Goal: Task Accomplishment & Management: Use online tool/utility

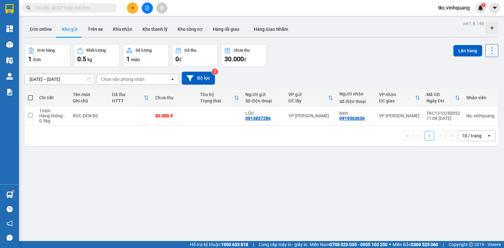
click at [488, 49] on icon at bounding box center [492, 50] width 9 height 9
click at [465, 88] on icon "Menu" at bounding box center [462, 91] width 6 height 6
click at [97, 117] on div "BỌC ĐEN BS" at bounding box center [89, 115] width 33 height 5
checkbox input "true"
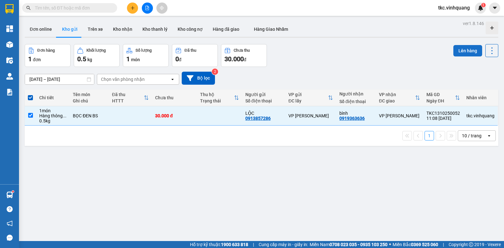
click at [472, 50] on button "Lên hàng" at bounding box center [468, 50] width 29 height 11
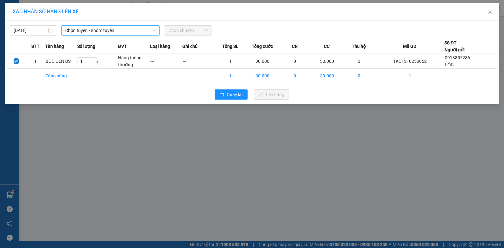
click at [150, 30] on span "Chọn tuyến - nhóm tuyến" at bounding box center [110, 31] width 91 height 10
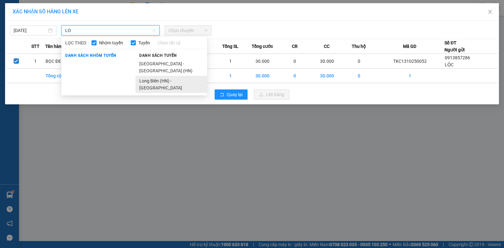
type input "LO"
click at [157, 76] on li "Long Biên (HN) - [GEOGRAPHIC_DATA]" at bounding box center [172, 84] width 72 height 17
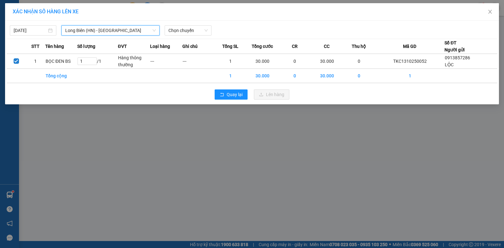
click at [187, 23] on div "[DATE] [GEOGRAPHIC_DATA] (HN) - [GEOGRAPHIC_DATA] [GEOGRAPHIC_DATA] ([GEOGRAPHI…" at bounding box center [252, 28] width 491 height 13
click at [187, 27] on span "Chọn chuyến" at bounding box center [187, 31] width 39 height 10
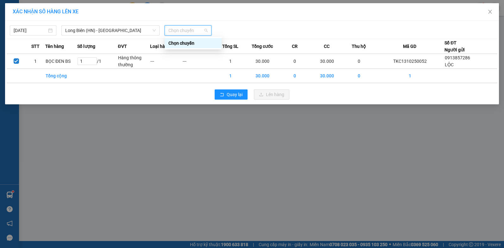
click at [188, 39] on div "Chọn chuyến" at bounding box center [193, 43] width 57 height 10
click at [220, 91] on button "Quay lại" at bounding box center [231, 94] width 33 height 10
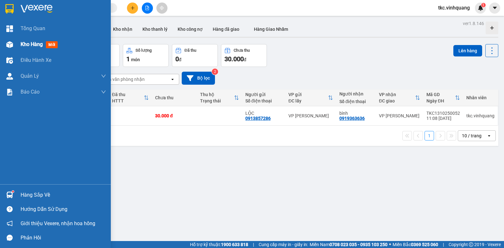
click at [17, 45] on div "Kho hàng mới" at bounding box center [55, 44] width 111 height 16
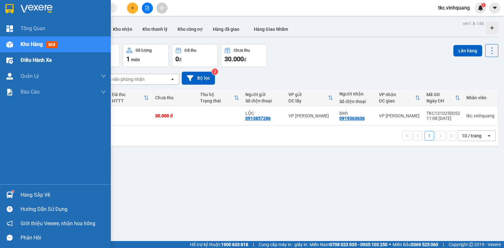
click at [16, 59] on div "Điều hành xe" at bounding box center [55, 60] width 111 height 16
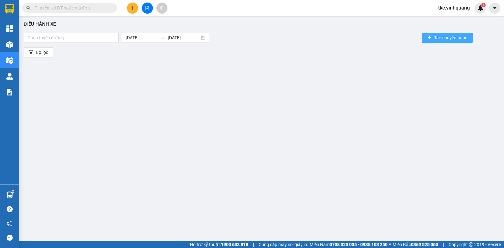
click at [428, 36] on icon "plus" at bounding box center [429, 37] width 4 height 4
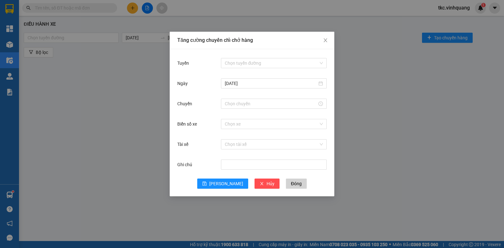
drag, startPoint x: 240, startPoint y: 64, endPoint x: 244, endPoint y: 68, distance: 5.8
click at [240, 63] on input "Tuyến" at bounding box center [272, 63] width 94 height 10
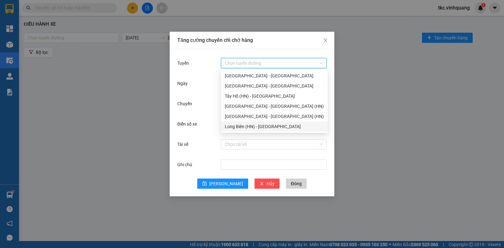
click at [244, 126] on div "Long Biên (HN) - [GEOGRAPHIC_DATA]" at bounding box center [274, 126] width 99 height 7
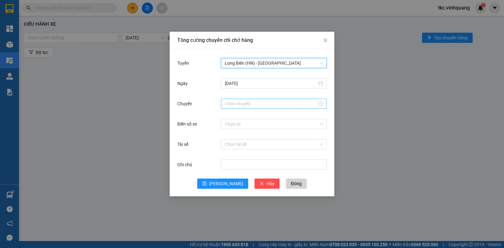
click at [248, 106] on input "Chuyến" at bounding box center [271, 103] width 92 height 7
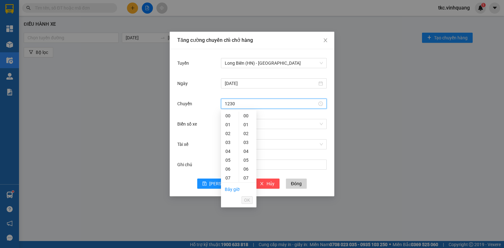
type input "1230"
click at [275, 131] on div "Biển số xe Chọn xe" at bounding box center [251, 127] width 149 height 20
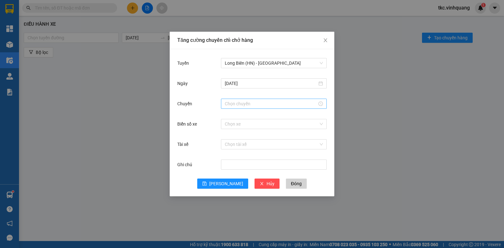
click at [255, 105] on input "Chuyến" at bounding box center [271, 103] width 92 height 7
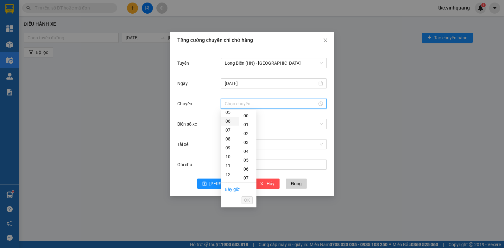
scroll to position [63, 0]
click at [228, 160] on div "12" at bounding box center [230, 158] width 18 height 9
click at [245, 161] on div "30" at bounding box center [247, 159] width 17 height 9
type input "12:30"
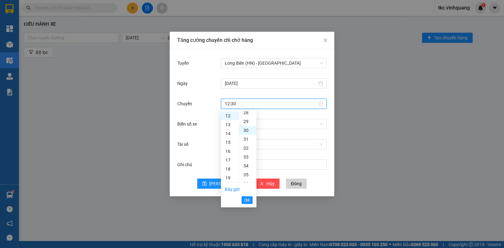
scroll to position [266, 0]
click at [244, 201] on span "OK" at bounding box center [247, 199] width 6 height 7
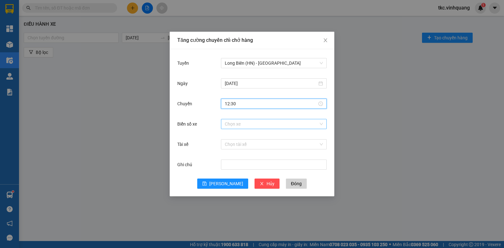
click at [259, 128] on input "Biển số xe" at bounding box center [272, 124] width 94 height 10
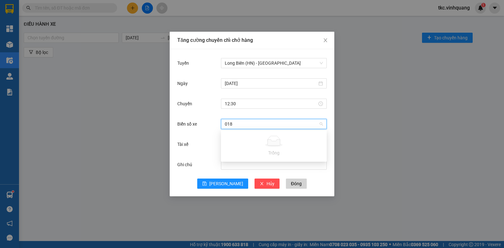
type input "01"
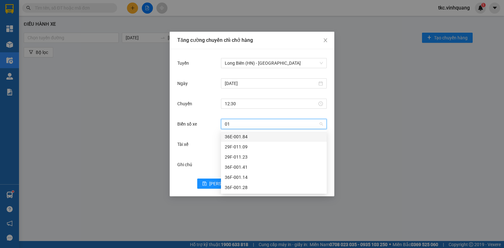
click at [257, 137] on div "36E-001.84" at bounding box center [274, 136] width 98 height 7
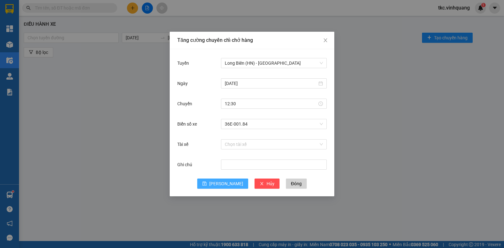
click at [227, 186] on span "[PERSON_NAME]" at bounding box center [226, 183] width 34 height 7
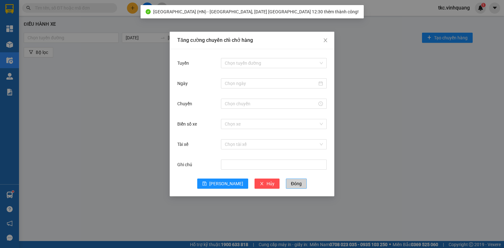
click at [291, 183] on span "Đóng" at bounding box center [296, 183] width 11 height 7
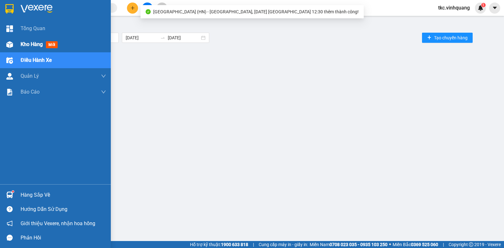
click at [2, 44] on div "Kho hàng mới" at bounding box center [55, 44] width 111 height 16
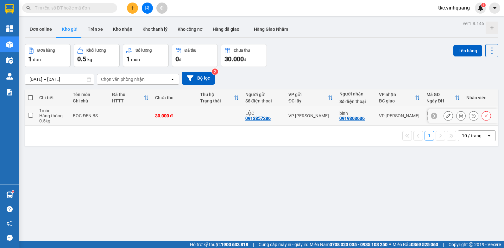
click at [232, 116] on td at bounding box center [219, 115] width 45 height 19
checkbox input "true"
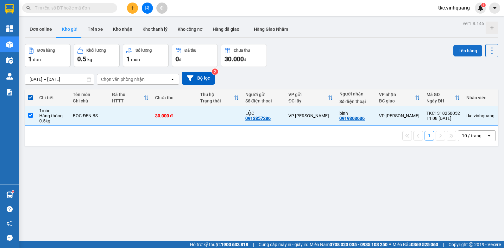
click at [457, 52] on button "Lên hàng" at bounding box center [468, 50] width 29 height 11
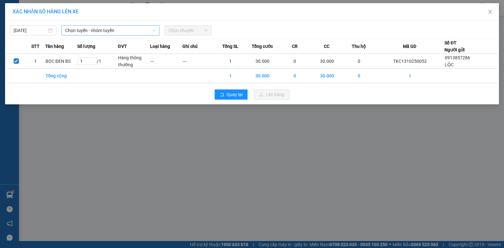
click at [107, 32] on span "Chọn tuyến - nhóm tuyến" at bounding box center [110, 31] width 91 height 10
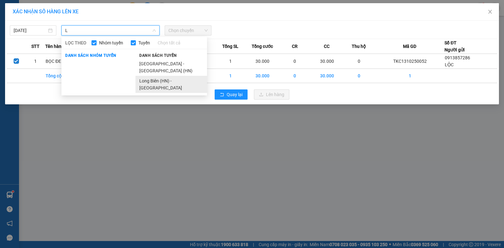
type input "L"
click at [154, 76] on li "Long Biên (HN) - [GEOGRAPHIC_DATA]" at bounding box center [172, 84] width 72 height 17
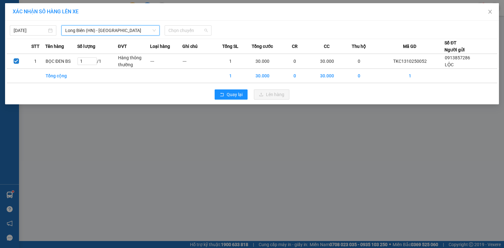
drag, startPoint x: 183, startPoint y: 29, endPoint x: 185, endPoint y: 42, distance: 13.4
click at [183, 29] on span "Chọn chuyến" at bounding box center [187, 31] width 39 height 10
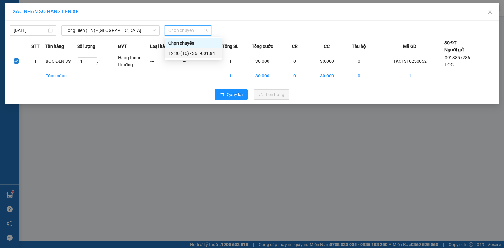
click at [188, 53] on div "12:30 (TC) - 36E-001.84" at bounding box center [192, 53] width 49 height 7
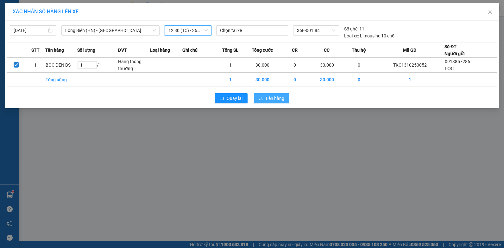
click at [267, 95] on span "Lên hàng" at bounding box center [275, 98] width 18 height 7
